Goal: Transaction & Acquisition: Obtain resource

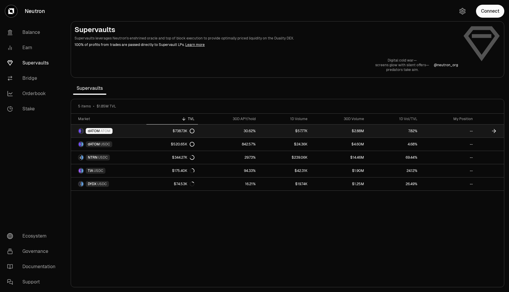
click at [121, 129] on link "dATOM ATOM" at bounding box center [108, 131] width 75 height 13
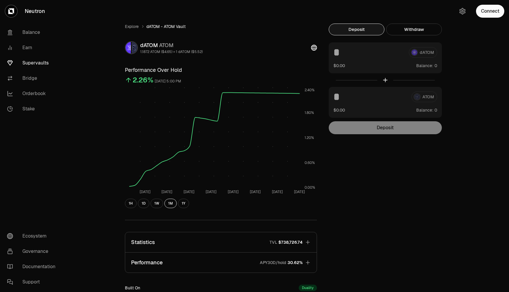
click at [373, 29] on button "Deposit" at bounding box center [357, 30] width 56 height 12
click at [370, 29] on button "Deposit" at bounding box center [357, 30] width 56 height 12
click at [363, 58] on div "dATOM $0.00 Balance:" at bounding box center [385, 57] width 113 height 31
click at [492, 9] on button "Connect" at bounding box center [490, 11] width 28 height 13
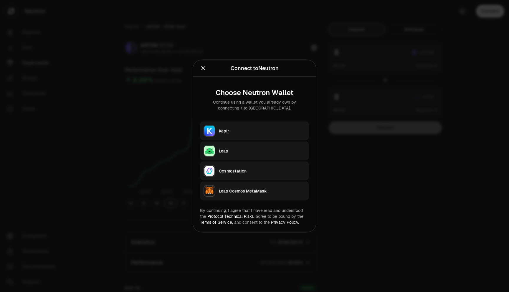
click at [241, 132] on div "Keplr" at bounding box center [262, 131] width 87 height 6
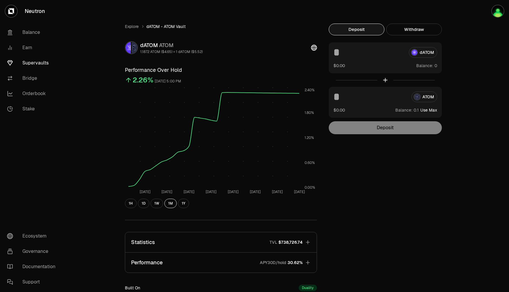
click at [386, 52] on input at bounding box center [369, 52] width 71 height 11
type input "*"
click at [364, 73] on div "dATOM $0.00 Balance:" at bounding box center [385, 57] width 113 height 31
click at [365, 85] on div at bounding box center [385, 80] width 113 height 14
click at [364, 96] on input at bounding box center [370, 97] width 73 height 11
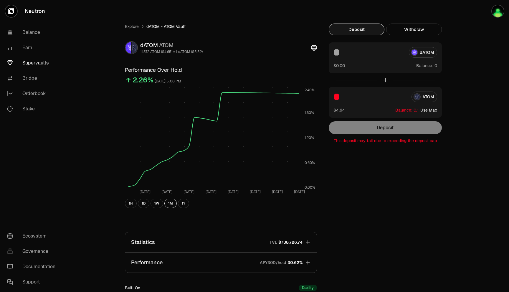
type input "*"
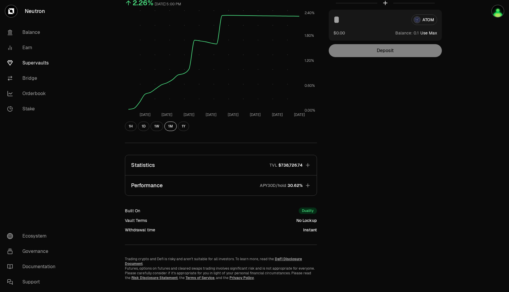
scroll to position [84, 0]
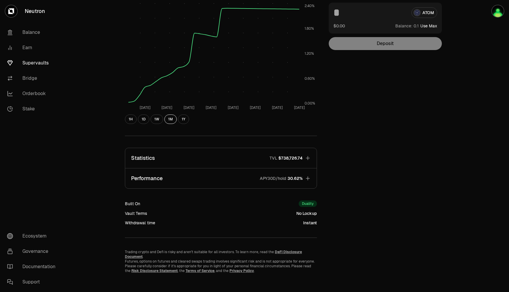
click at [310, 159] on icon "button" at bounding box center [308, 158] width 6 height 6
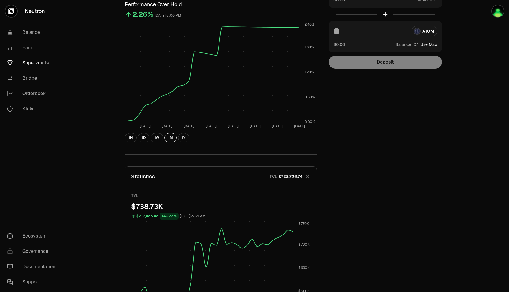
scroll to position [0, 0]
